Goal: Information Seeking & Learning: Check status

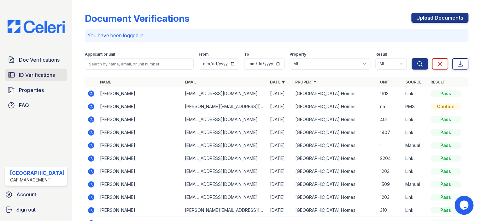
click at [40, 77] on span "ID Verifications" at bounding box center [37, 75] width 36 height 8
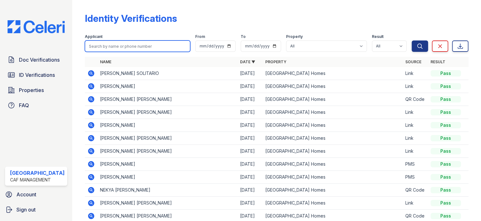
paste input "Diggs"
type input "Diggs"
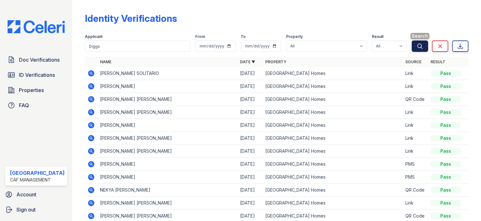
click at [417, 46] on icon "submit" at bounding box center [420, 46] width 6 height 6
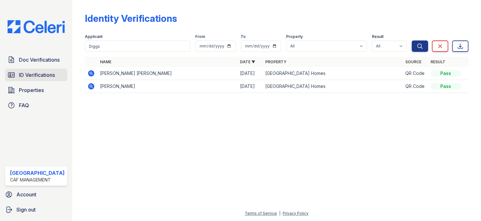
click at [35, 77] on span "ID Verifications" at bounding box center [37, 75] width 36 height 8
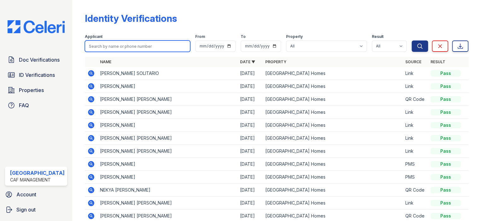
paste input "[PERSON_NAME]"
type input "[PERSON_NAME]"
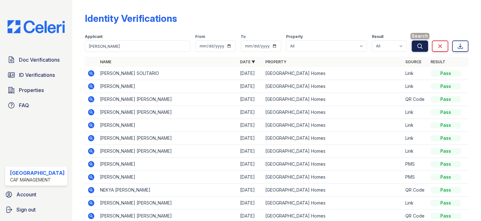
click at [417, 44] on icon "submit" at bounding box center [420, 46] width 6 height 6
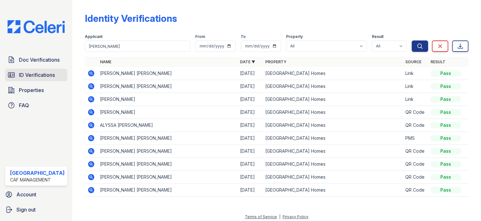
click at [33, 71] on span "ID Verifications" at bounding box center [37, 75] width 36 height 8
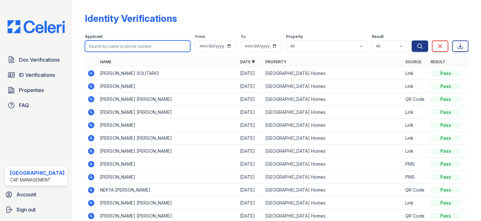
paste input "[PERSON_NAME]"
type input "[PERSON_NAME]"
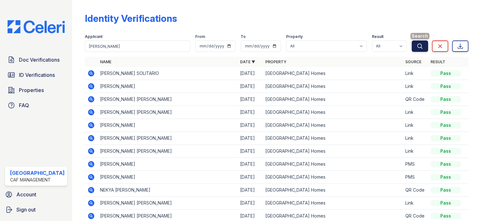
click at [421, 46] on button "Search" at bounding box center [420, 45] width 16 height 11
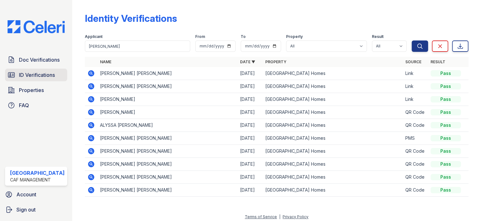
click at [44, 72] on span "ID Verifications" at bounding box center [37, 75] width 36 height 8
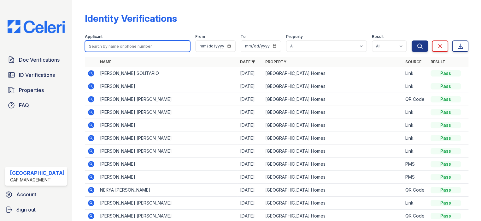
paste input "[PERSON_NAME]"
type input "[PERSON_NAME]"
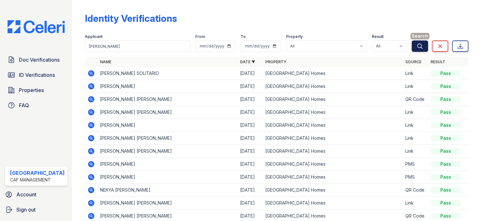
click at [417, 45] on icon "submit" at bounding box center [420, 46] width 6 height 6
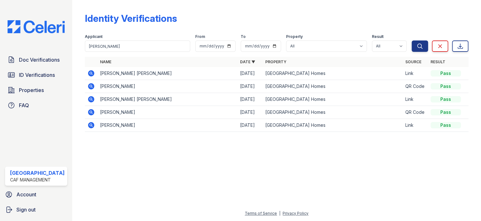
click at [90, 73] on icon at bounding box center [91, 73] width 2 height 2
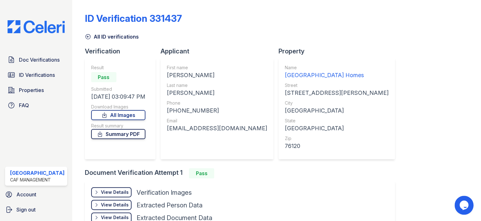
click at [120, 135] on link "Summary PDF" at bounding box center [118, 134] width 54 height 10
click at [40, 60] on span "Doc Verifications" at bounding box center [39, 60] width 41 height 8
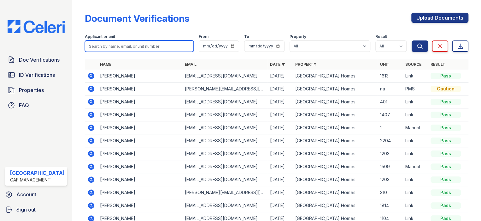
paste input "[PERSON_NAME]"
type input "[PERSON_NAME]"
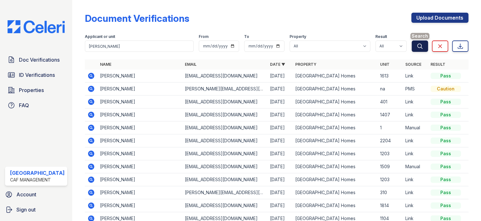
click at [417, 44] on icon "submit" at bounding box center [420, 46] width 6 height 6
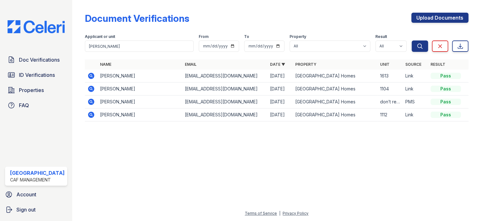
click at [88, 74] on icon at bounding box center [91, 76] width 6 height 6
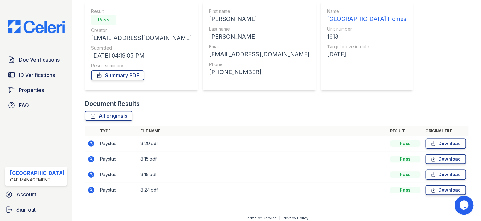
scroll to position [61, 0]
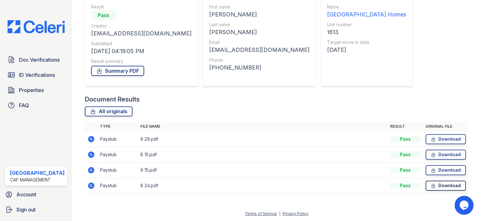
click at [444, 186] on link "Download" at bounding box center [446, 185] width 40 height 10
click at [434, 185] on link "Download" at bounding box center [446, 185] width 40 height 10
click at [432, 171] on link "Download" at bounding box center [446, 170] width 40 height 10
click at [434, 156] on link "Download" at bounding box center [446, 154] width 40 height 10
click at [433, 139] on link "Download" at bounding box center [446, 139] width 40 height 10
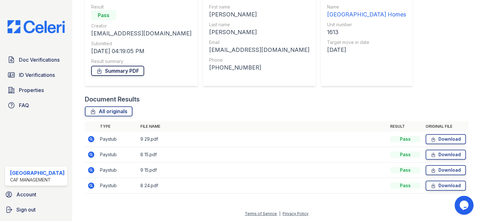
click at [110, 70] on link "Summary PDF" at bounding box center [117, 71] width 53 height 10
